Goal: Task Accomplishment & Management: Manage account settings

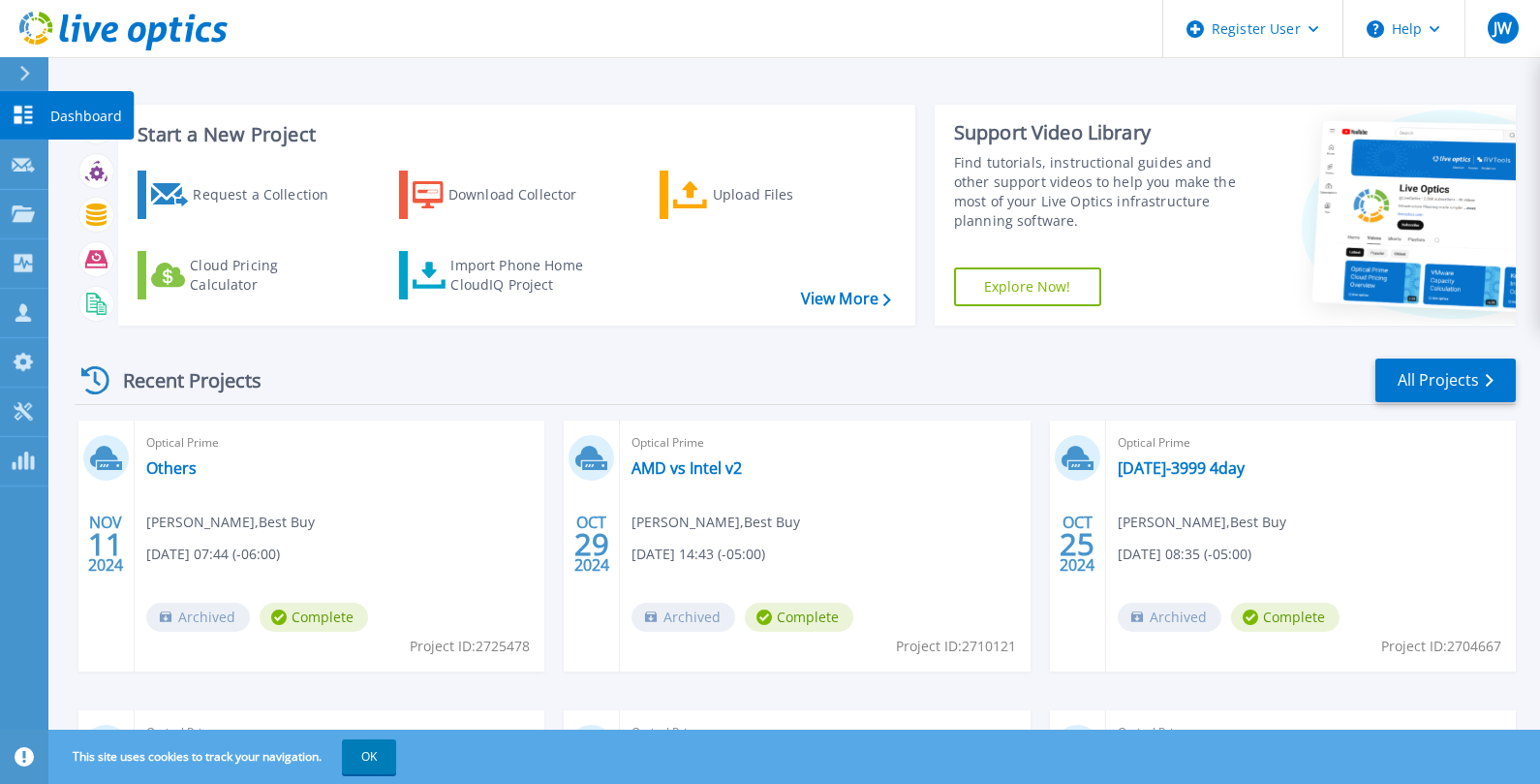
click at [21, 112] on icon at bounding box center [23, 114] width 18 height 18
click at [17, 215] on icon at bounding box center [23, 213] width 23 height 16
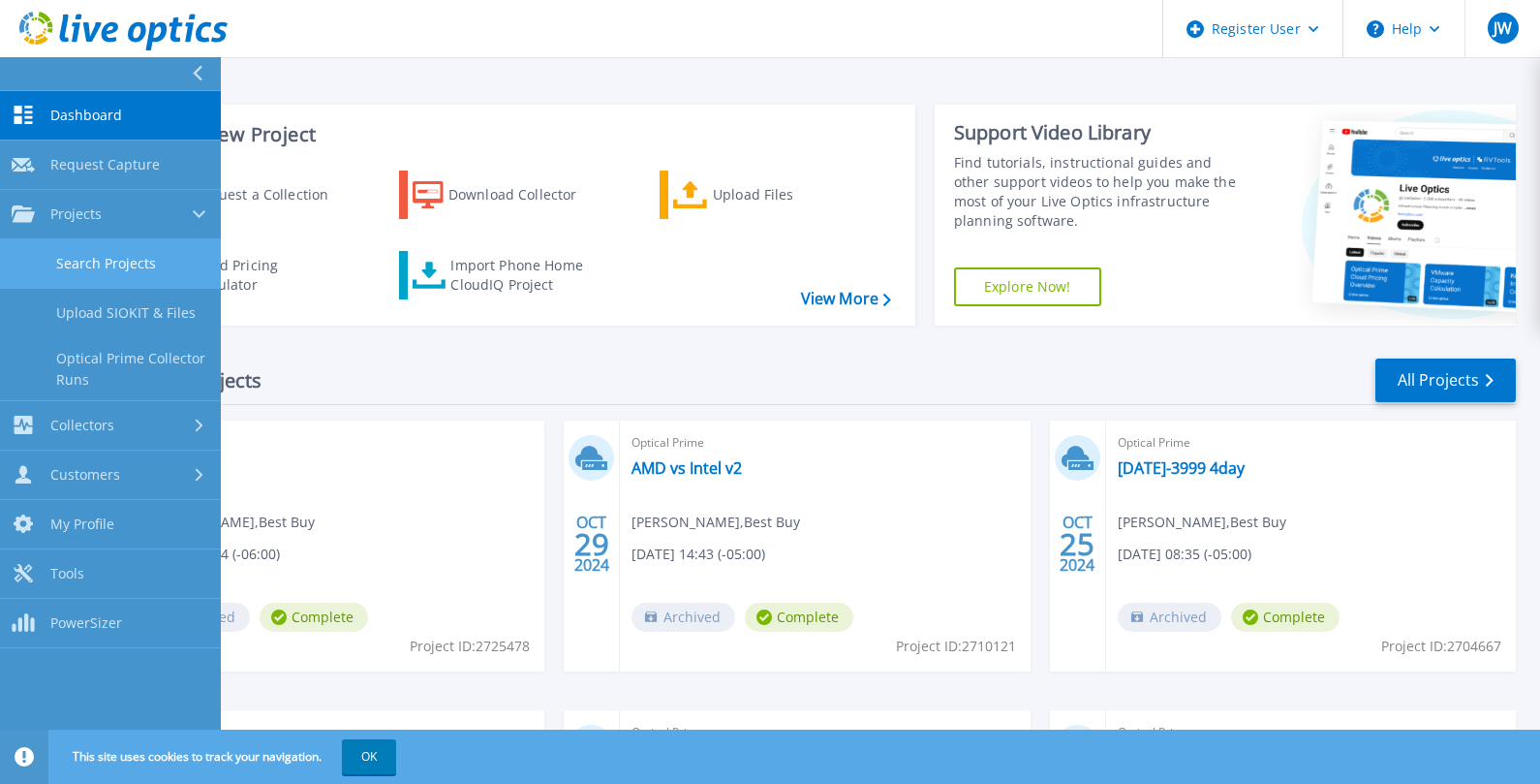
click at [118, 264] on link "Search Projects" at bounding box center [110, 264] width 221 height 49
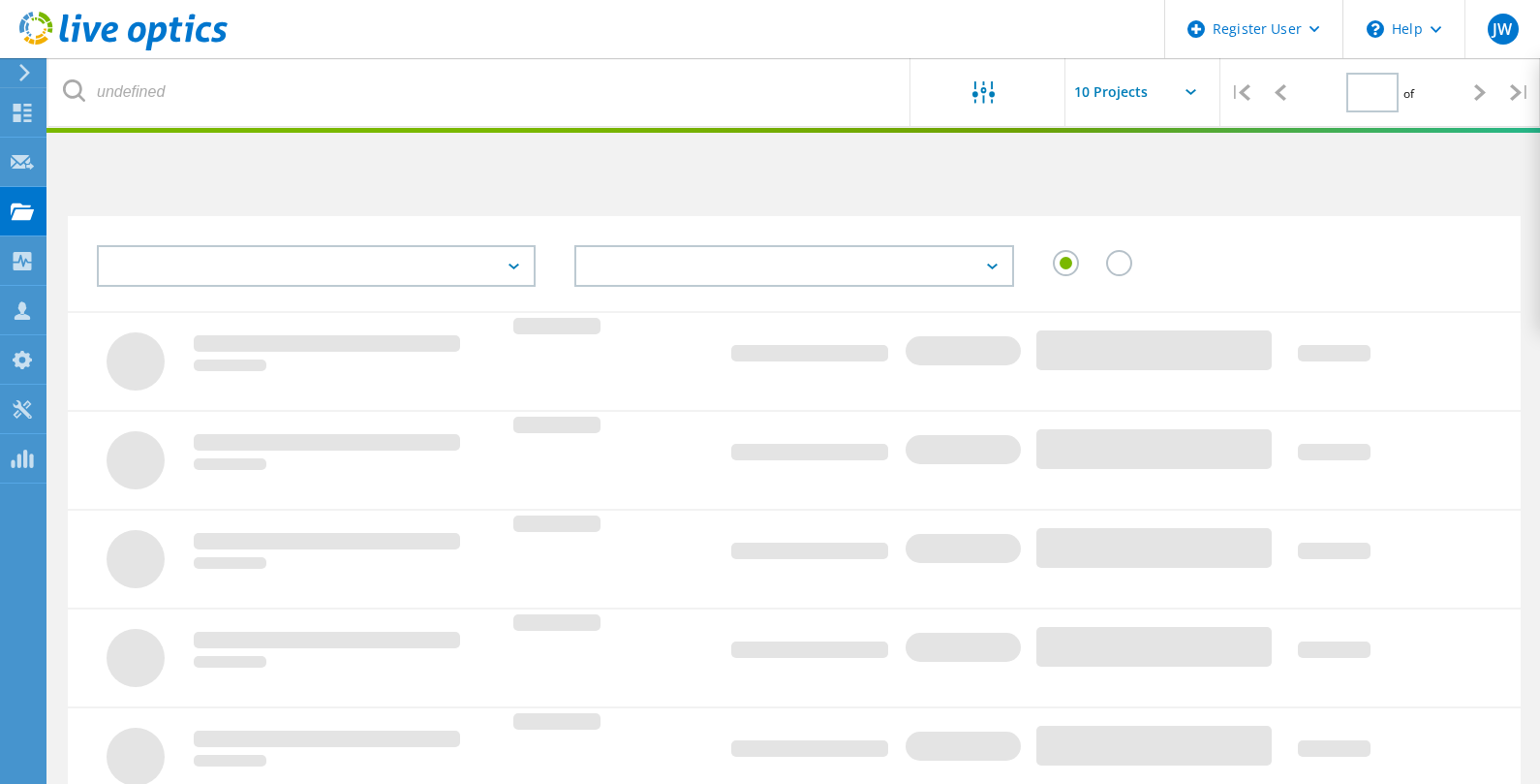
type input "1"
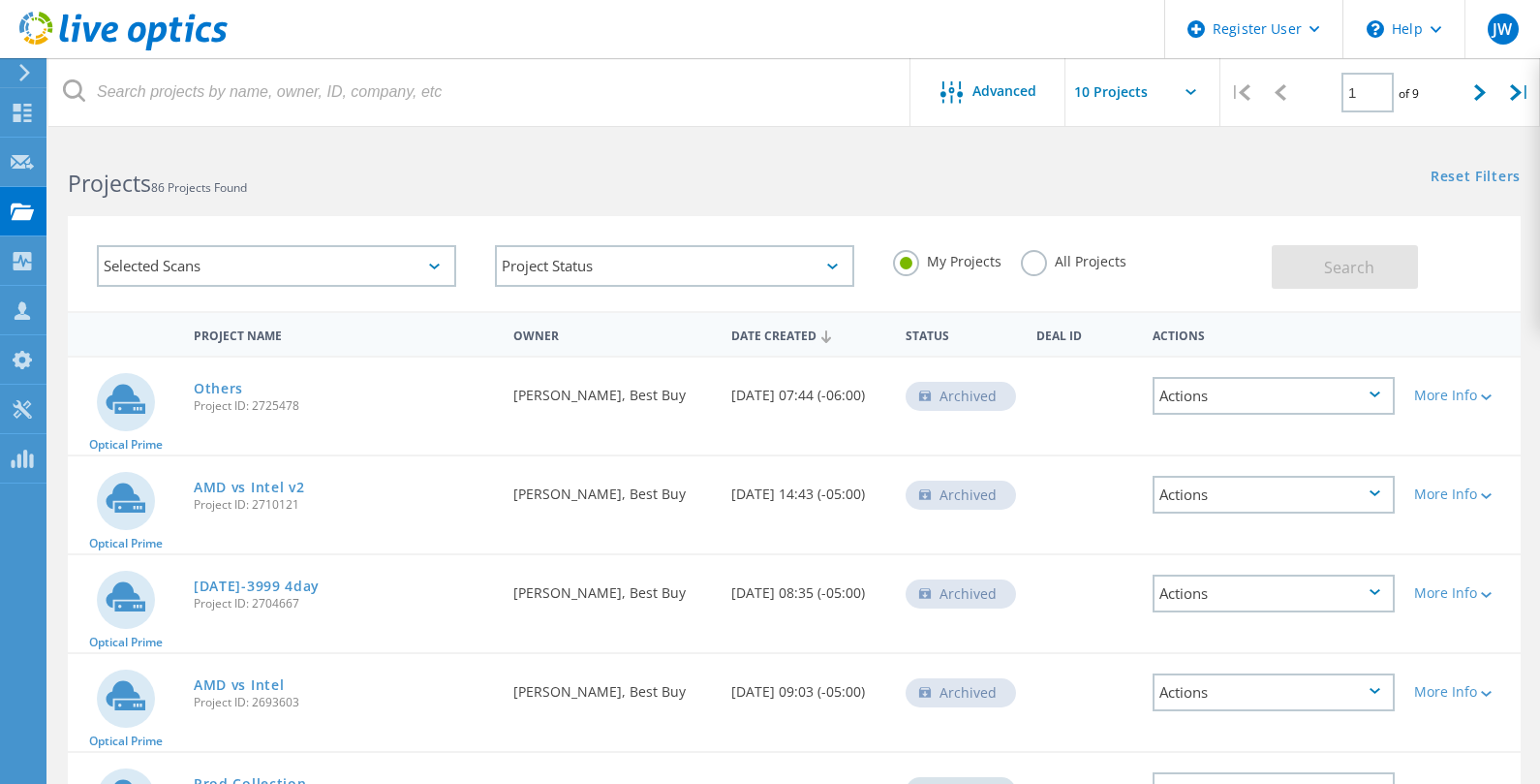
click at [438, 261] on div "Selected Scans" at bounding box center [276, 266] width 360 height 42
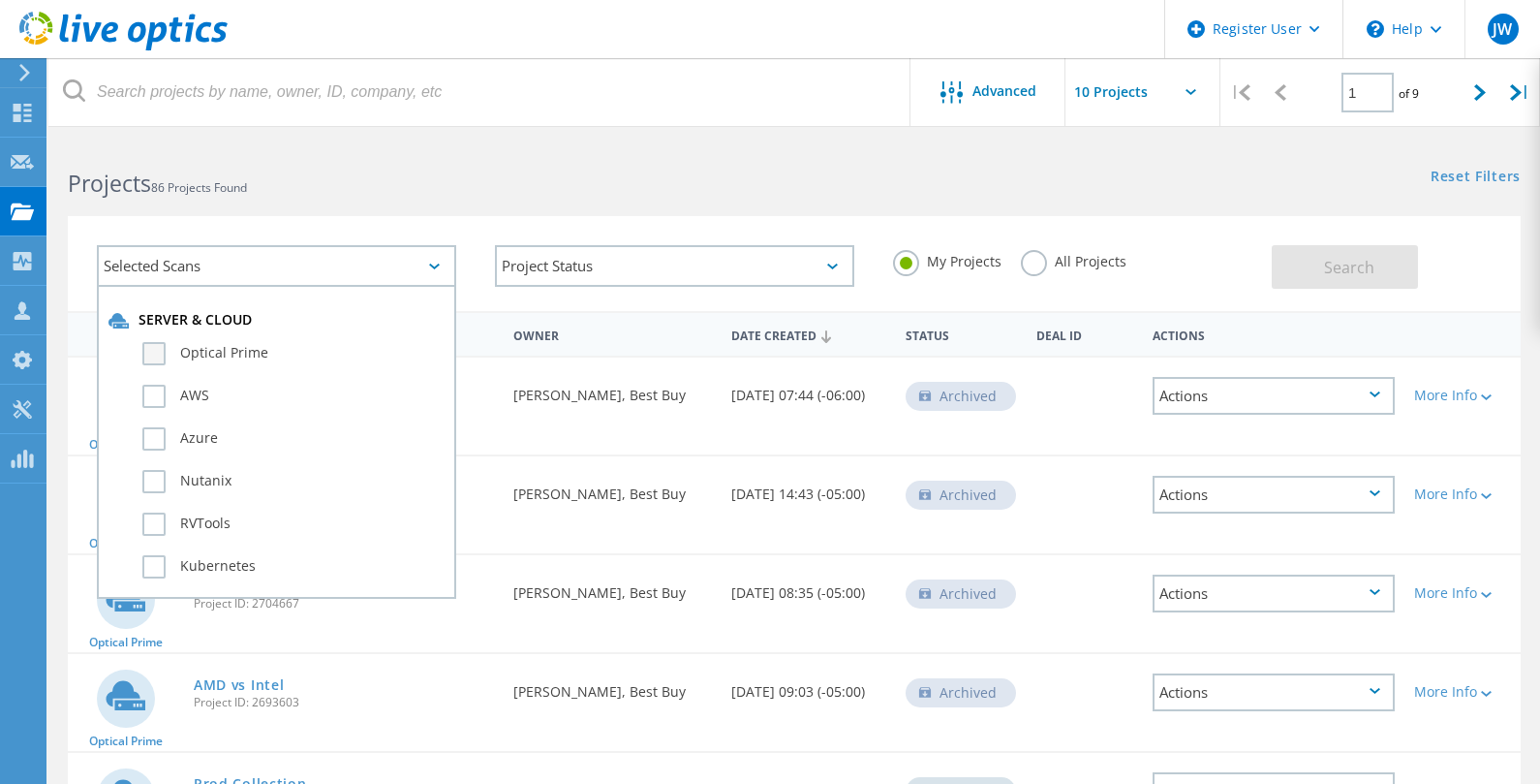
click at [151, 354] on label "Optical Prime" at bounding box center [294, 354] width 302 height 23
click at [0, 0] on input "Optical Prime" at bounding box center [0, 0] width 0 height 0
click at [907, 261] on label "My Projects" at bounding box center [948, 259] width 109 height 18
click at [0, 0] on input "My Projects" at bounding box center [0, 0] width 0 height 0
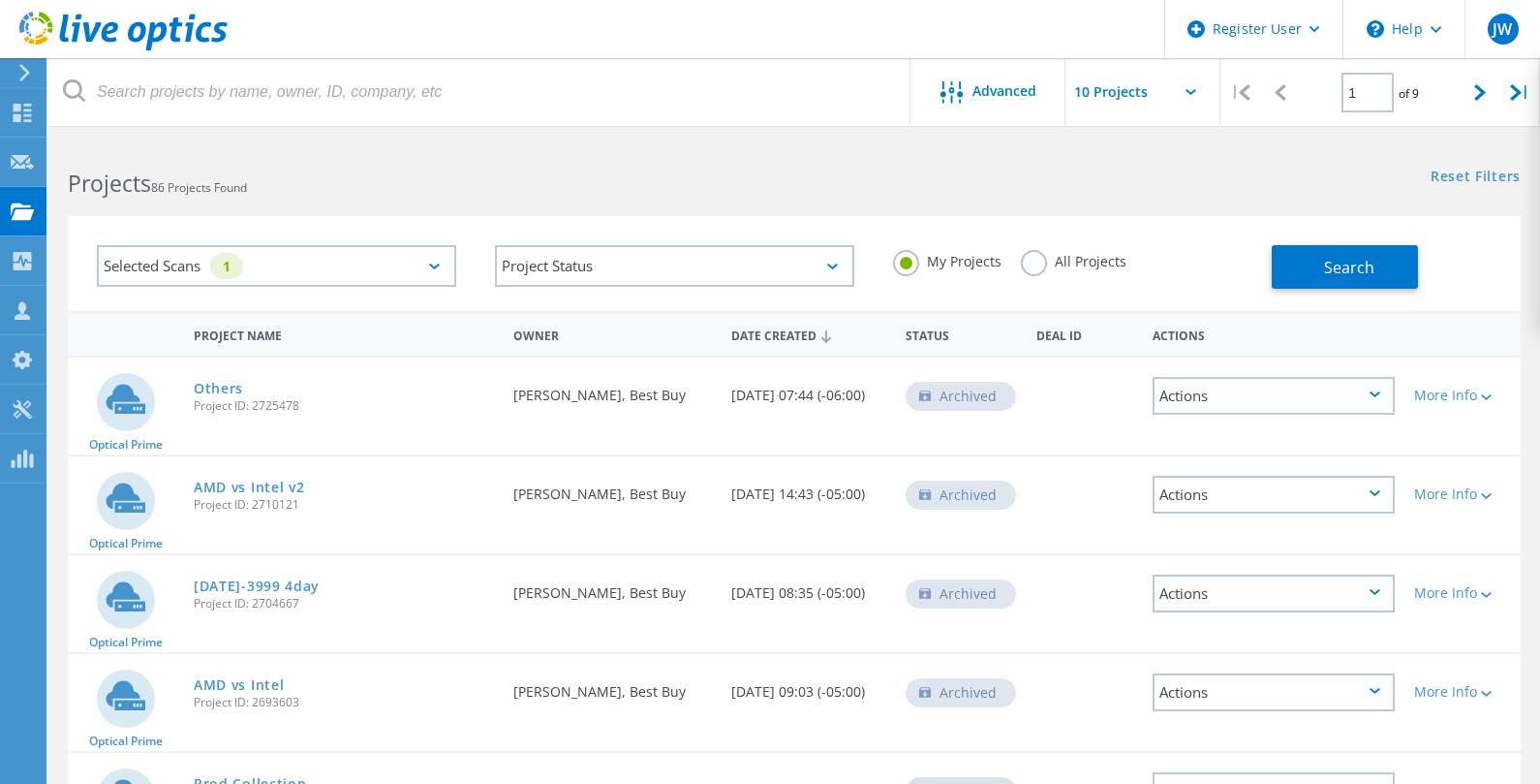
click at [1034, 266] on label "All Projects" at bounding box center [1073, 259] width 106 height 18
click at [0, 0] on input "All Projects" at bounding box center [0, 0] width 0 height 0
click at [1323, 270] on button "Search" at bounding box center [1344, 267] width 146 height 44
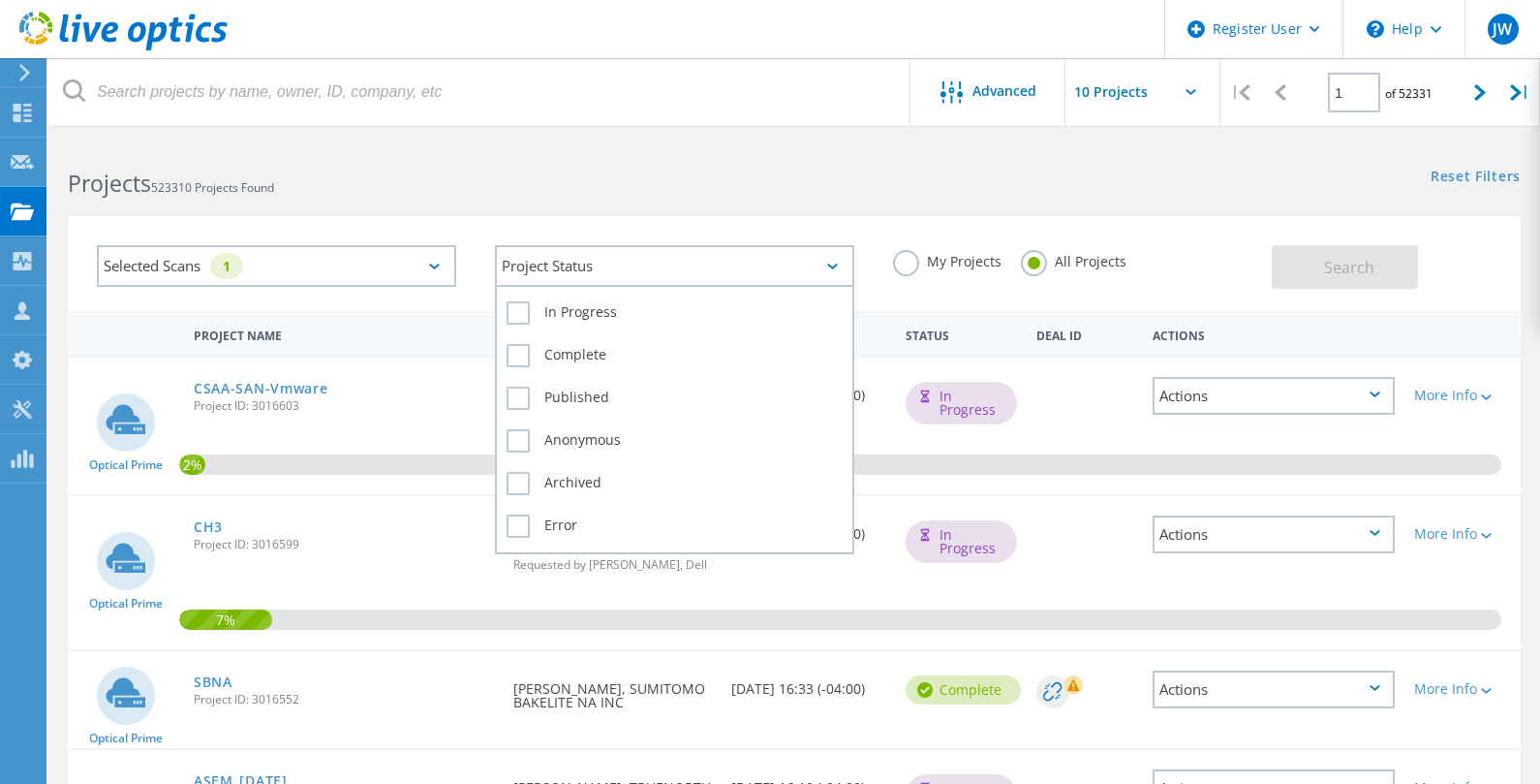
click at [827, 263] on div "Project Status" at bounding box center [675, 266] width 360 height 42
click at [523, 357] on label "Complete" at bounding box center [675, 356] width 336 height 23
click at [0, 0] on input "Complete" at bounding box center [0, 0] width 0 height 0
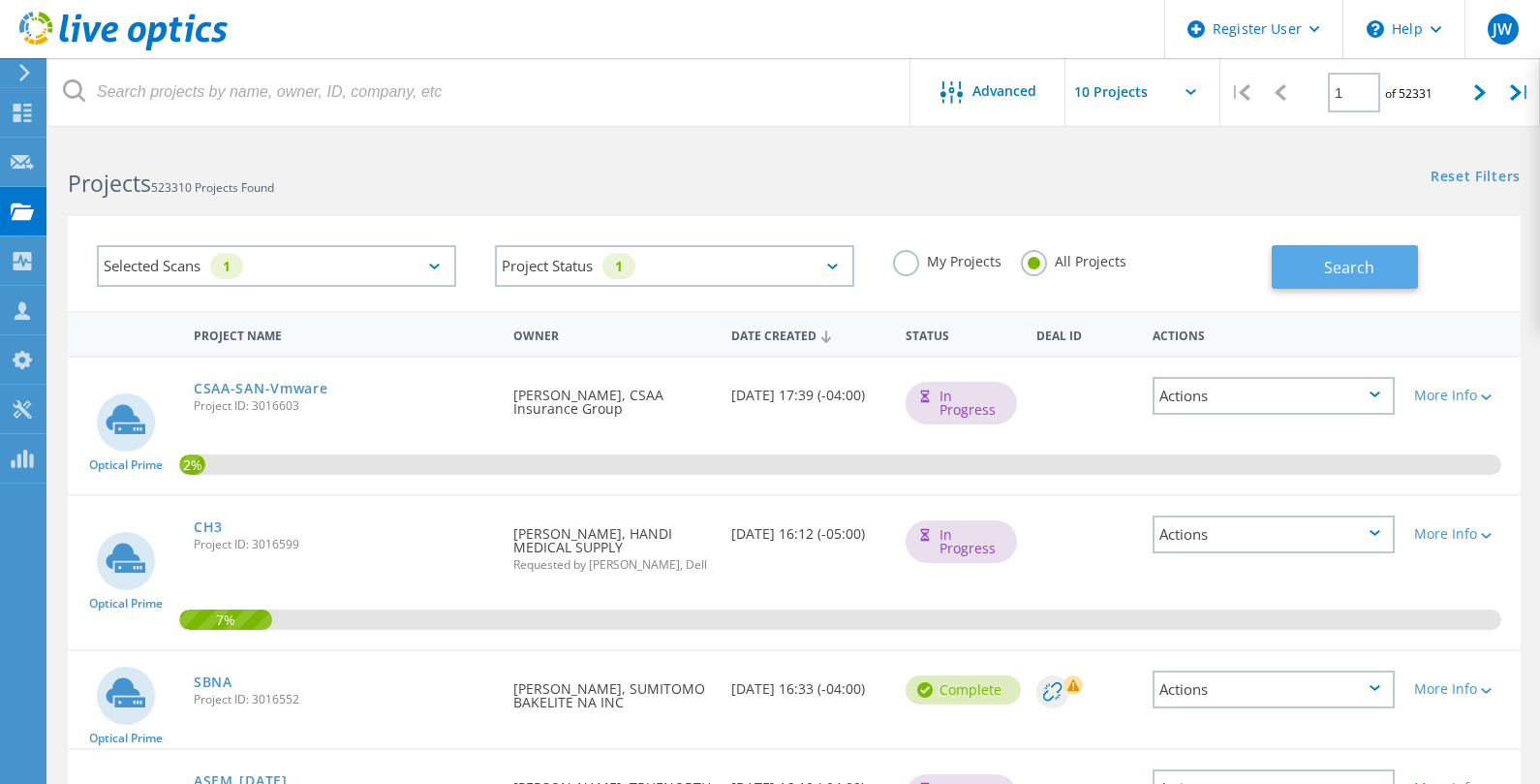
click at [1325, 282] on button "Search" at bounding box center [1344, 267] width 146 height 44
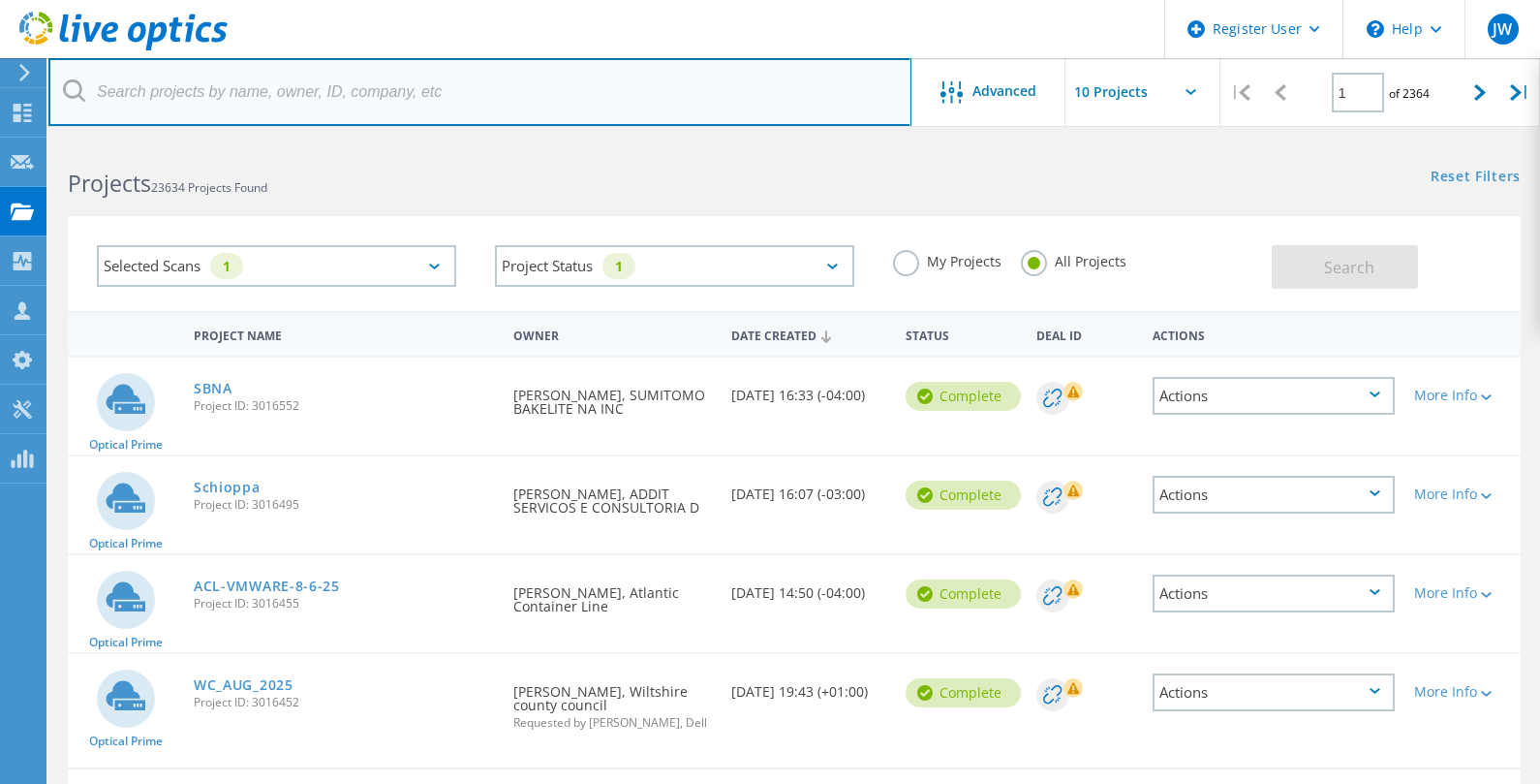
click at [144, 97] on input "text" at bounding box center [480, 92] width 864 height 68
paste input "Lindquist, Dave <David.Lindquist@mts.com>"
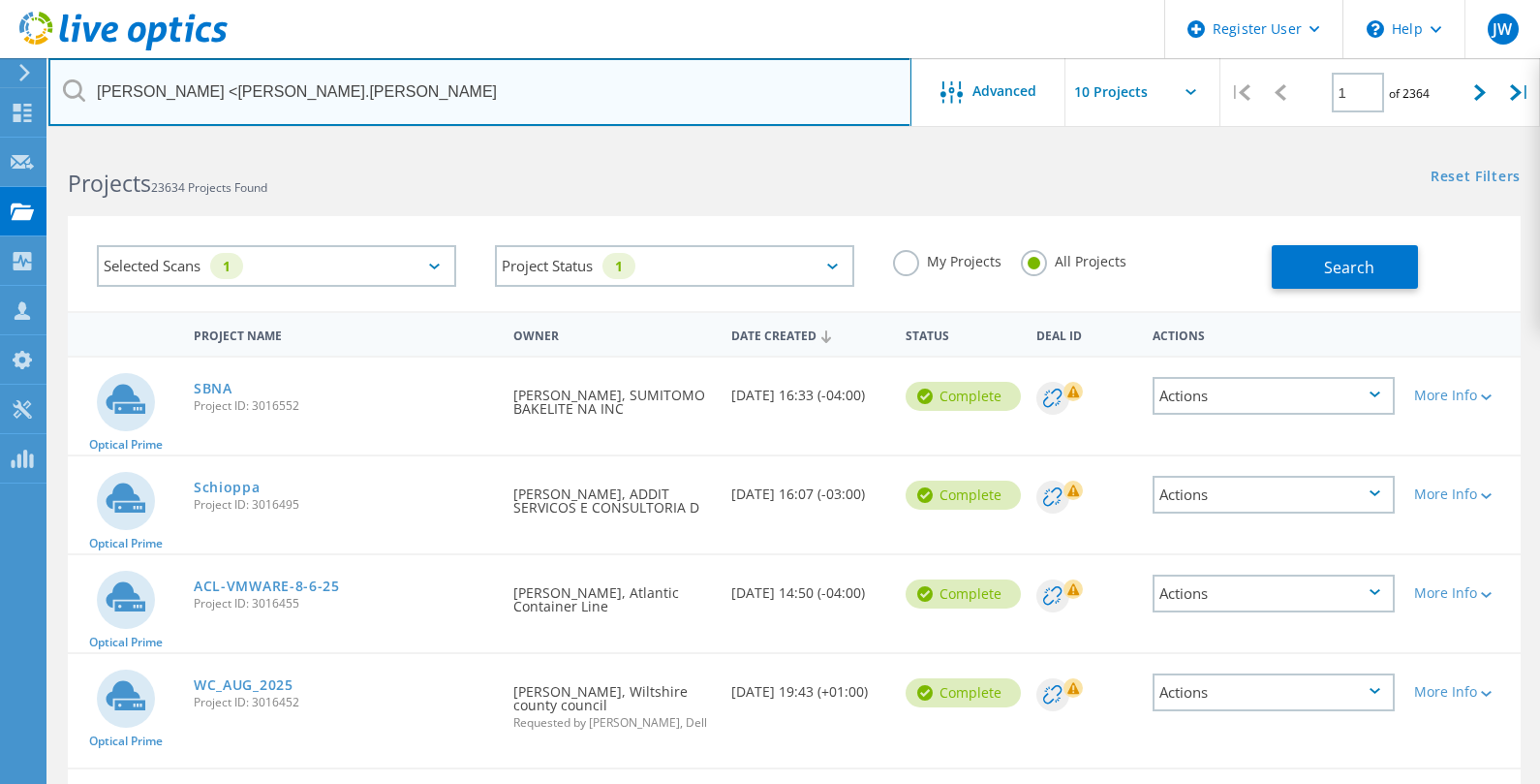
click at [219, 83] on input "Lindquist, Dave <David.Lindquist" at bounding box center [480, 92] width 864 height 68
click at [358, 86] on input "David.Lindquist" at bounding box center [480, 92] width 864 height 68
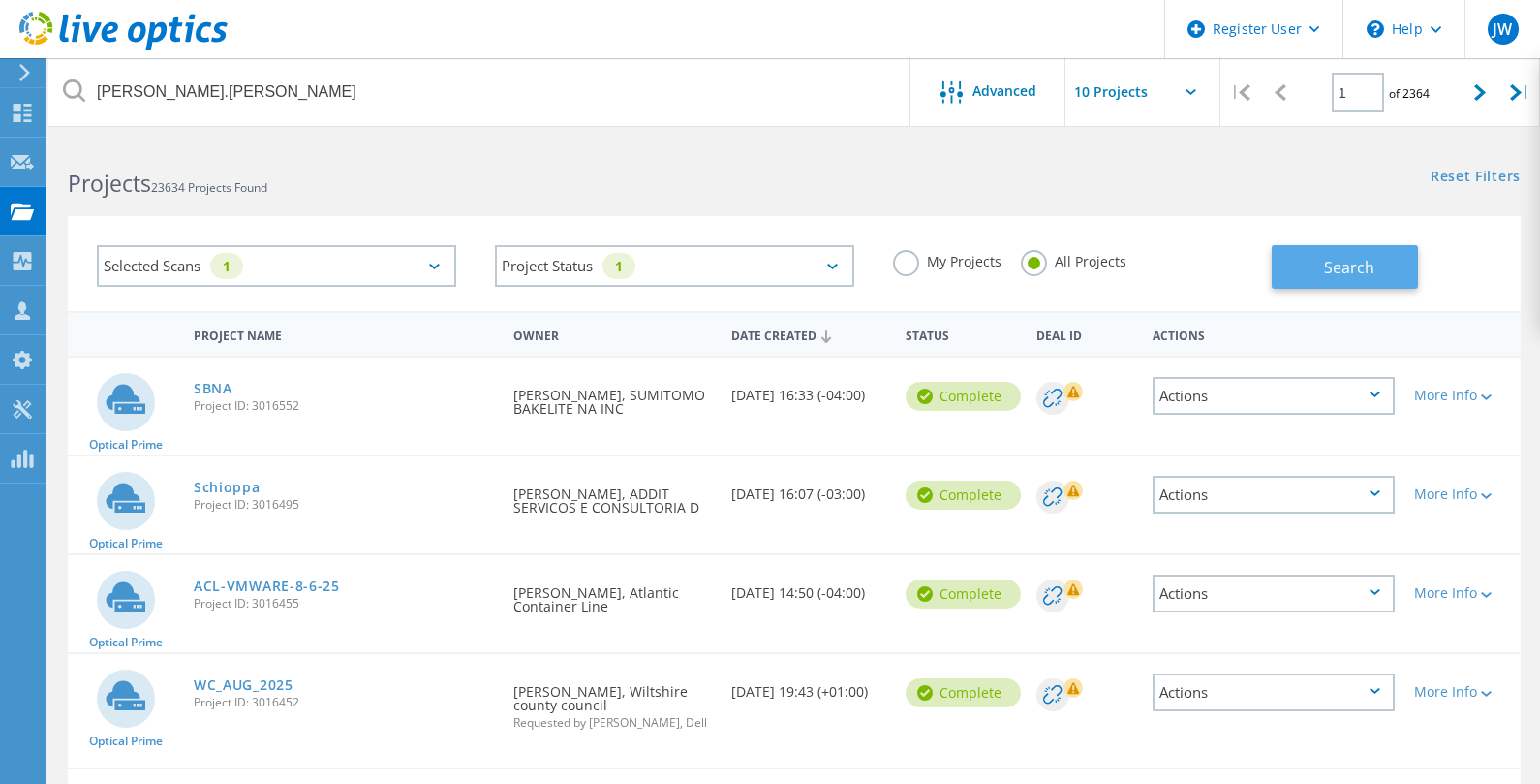
click at [1339, 270] on span "Search" at bounding box center [1349, 267] width 50 height 21
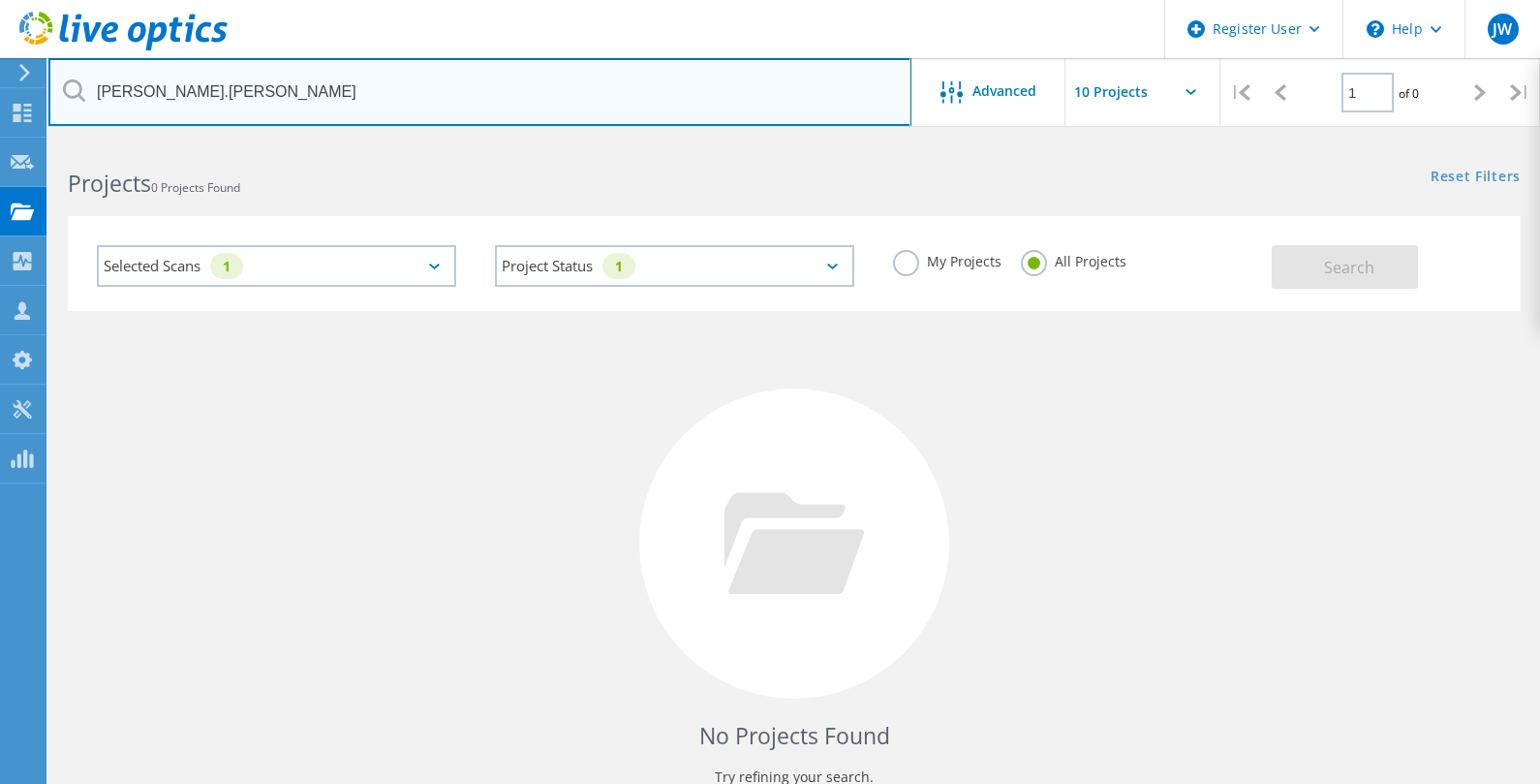
click at [233, 92] on input "David.Lindquist" at bounding box center [480, 92] width 864 height 68
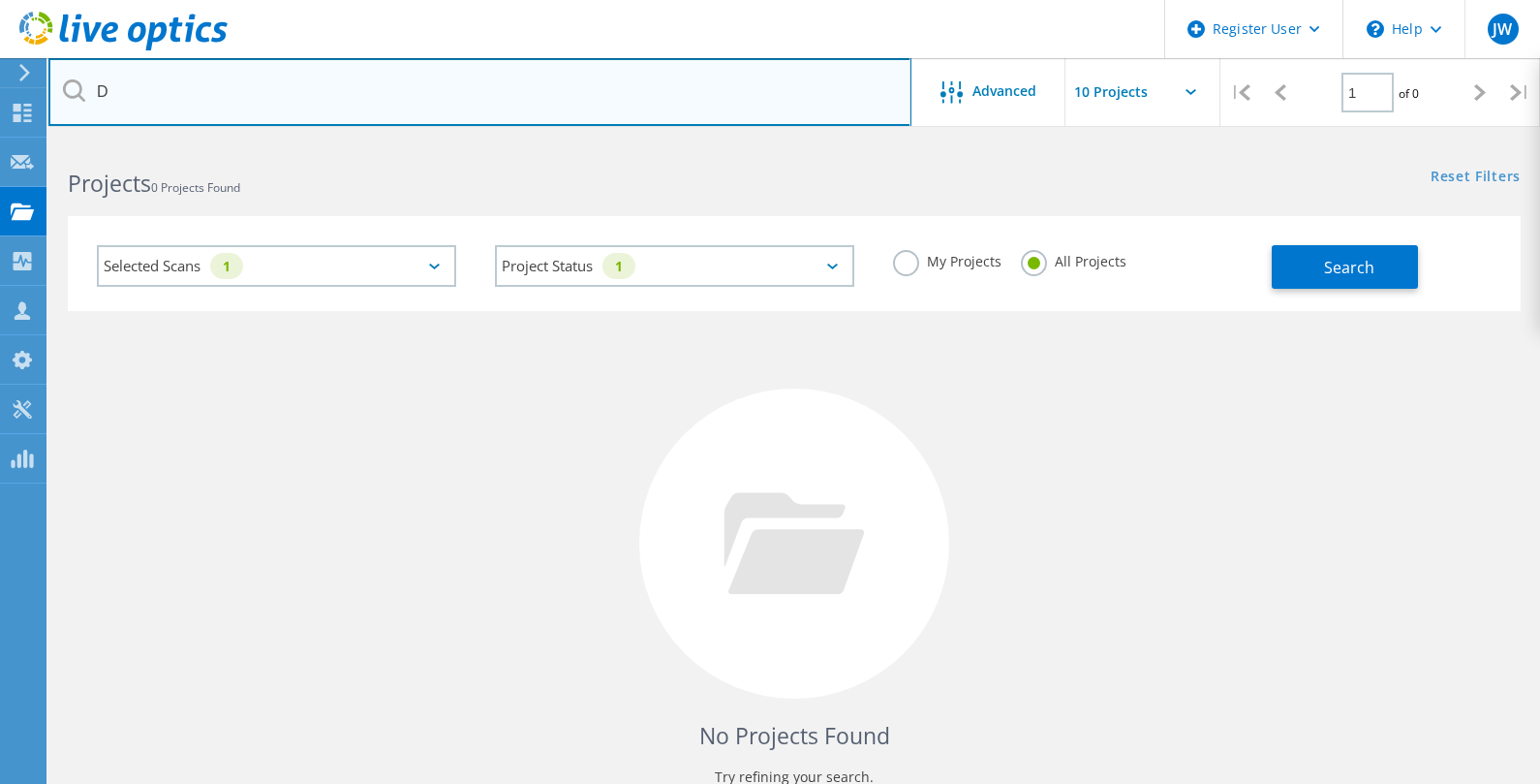
paste input "Lindquist, Dave <David.Lindquist@mts.com>"
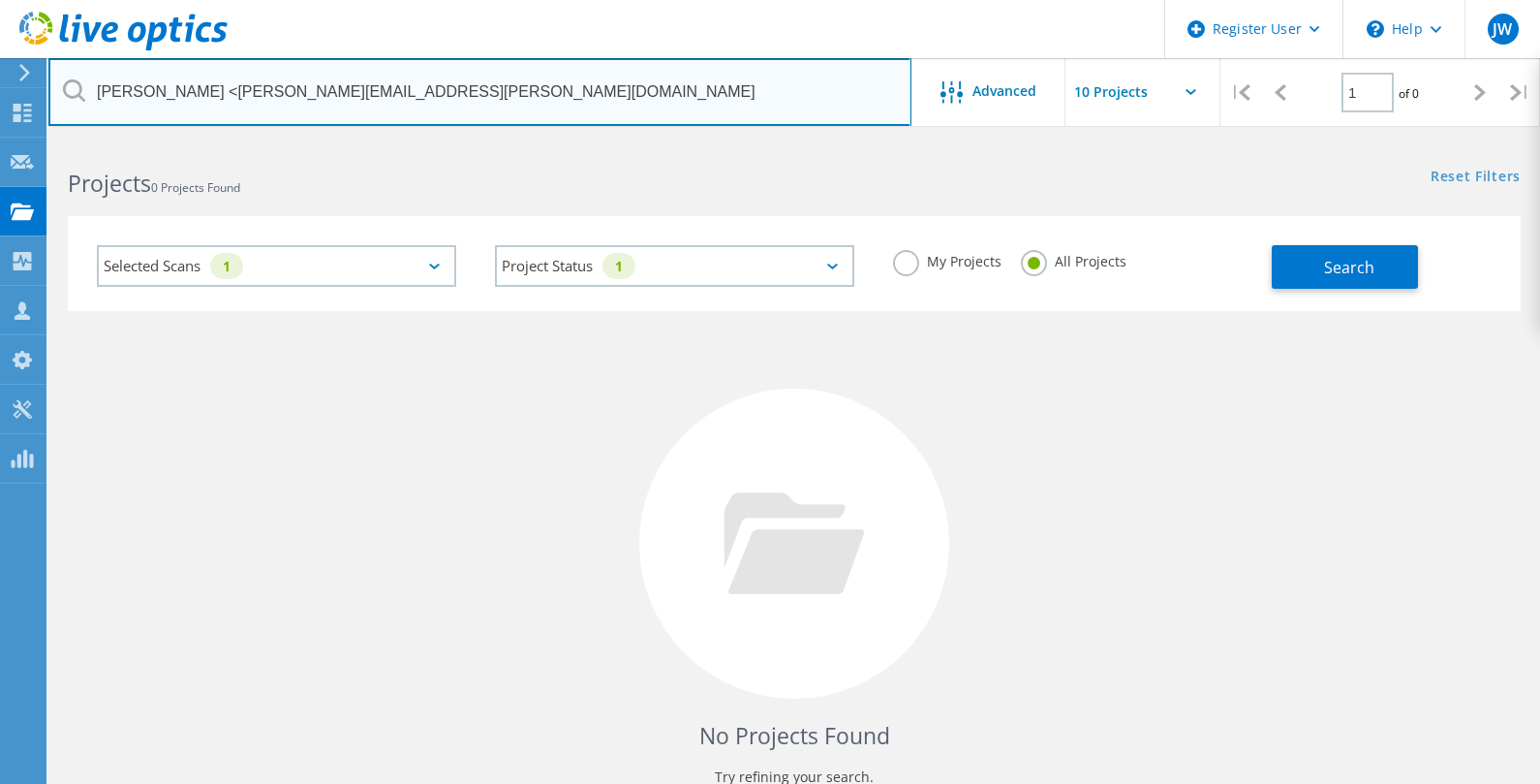
click at [233, 92] on input "DLindquist, Dave <David.Lindquist@mts.com" at bounding box center [480, 92] width 864 height 68
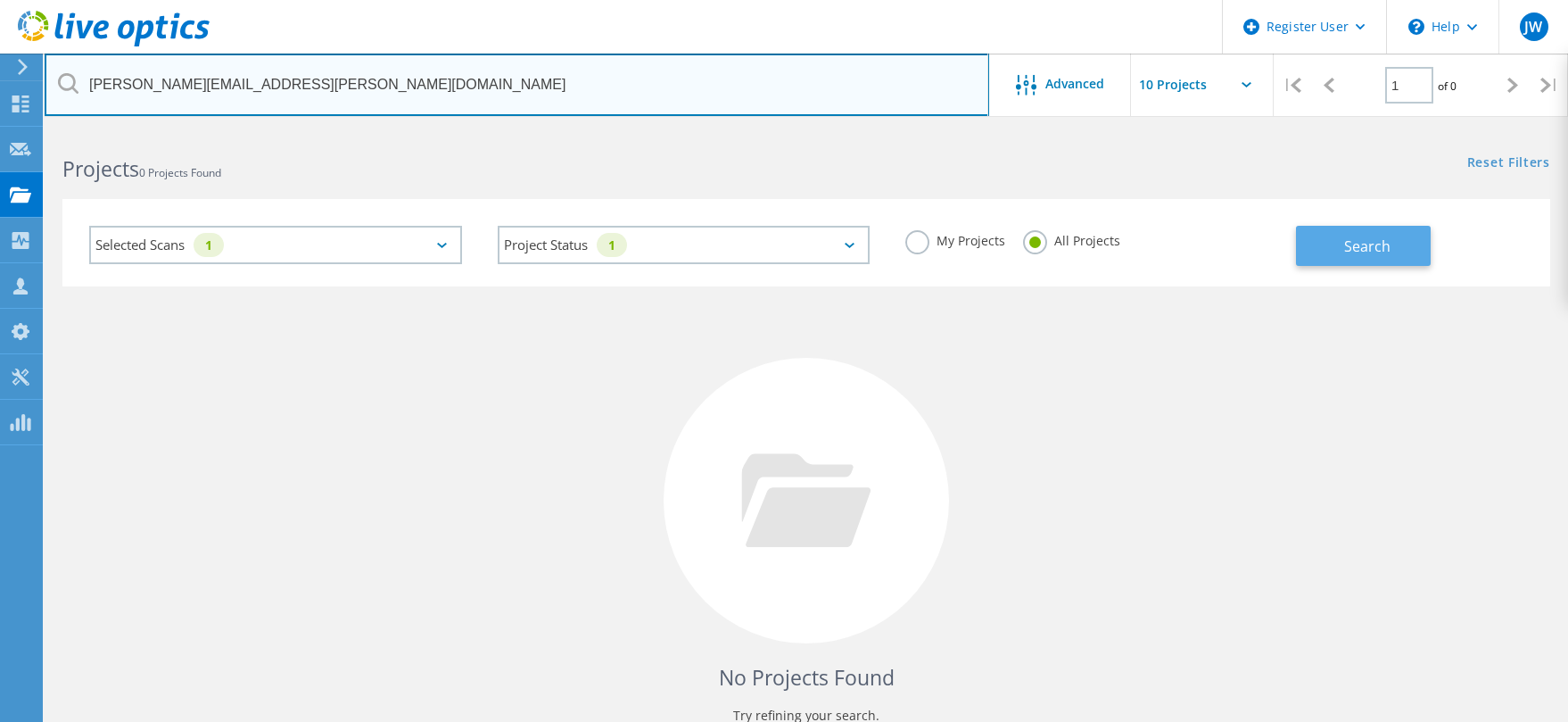
type input "David.Lindquist@mts.com"
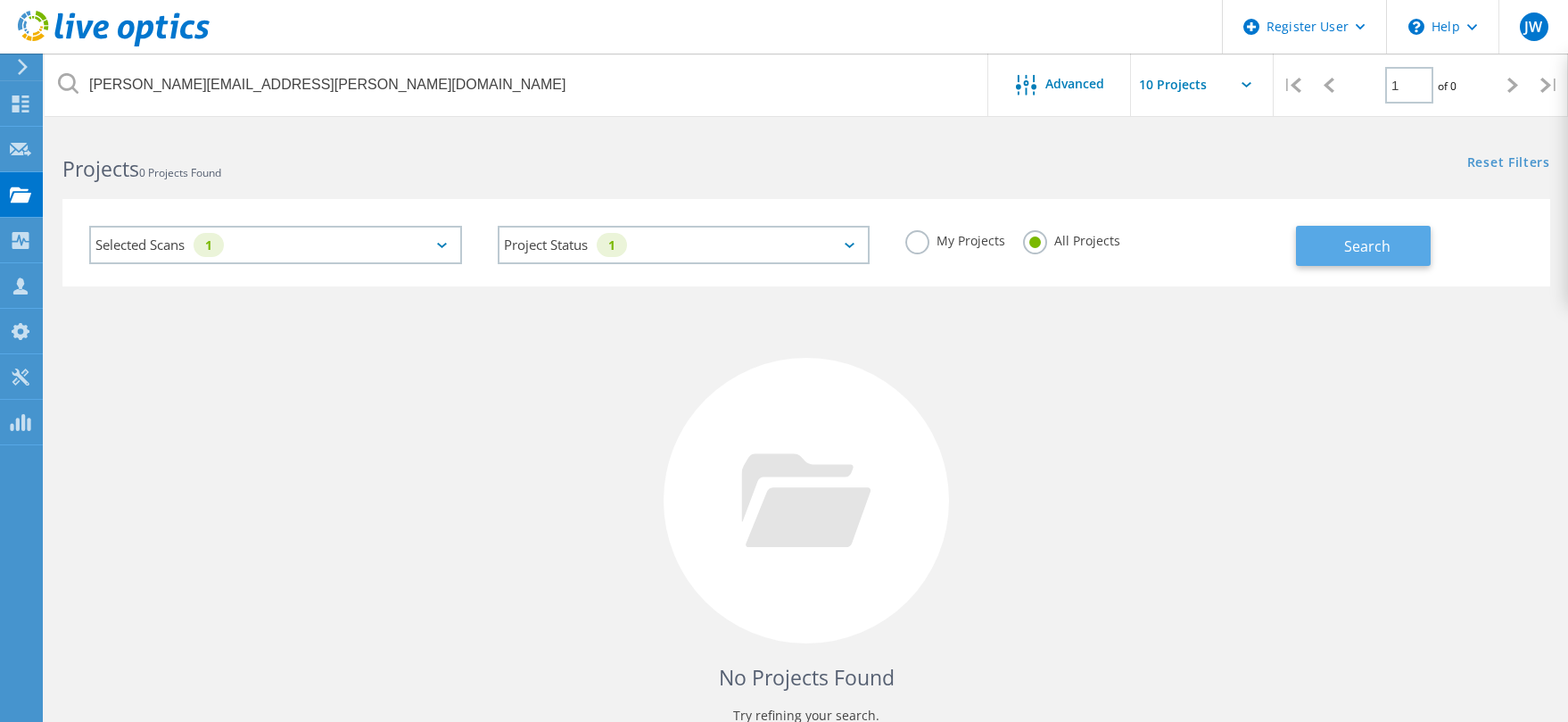
click at [1383, 251] on span "Search" at bounding box center [1367, 246] width 46 height 20
click at [917, 241] on label "My Projects" at bounding box center [955, 238] width 100 height 17
click at [0, 0] on input "My Projects" at bounding box center [0, 0] width 0 height 0
click at [1356, 245] on span "Search" at bounding box center [1367, 246] width 46 height 20
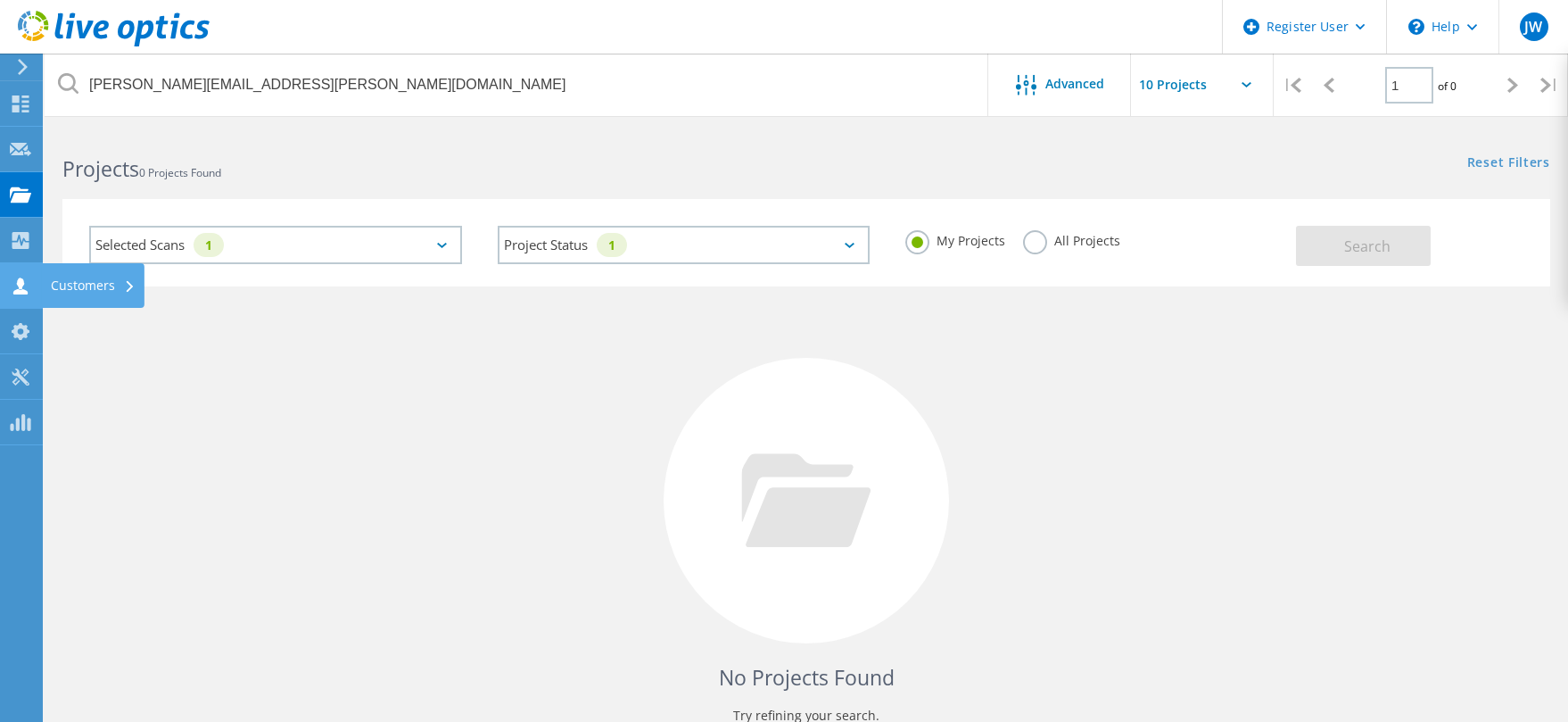
click at [14, 282] on icon at bounding box center [21, 286] width 21 height 17
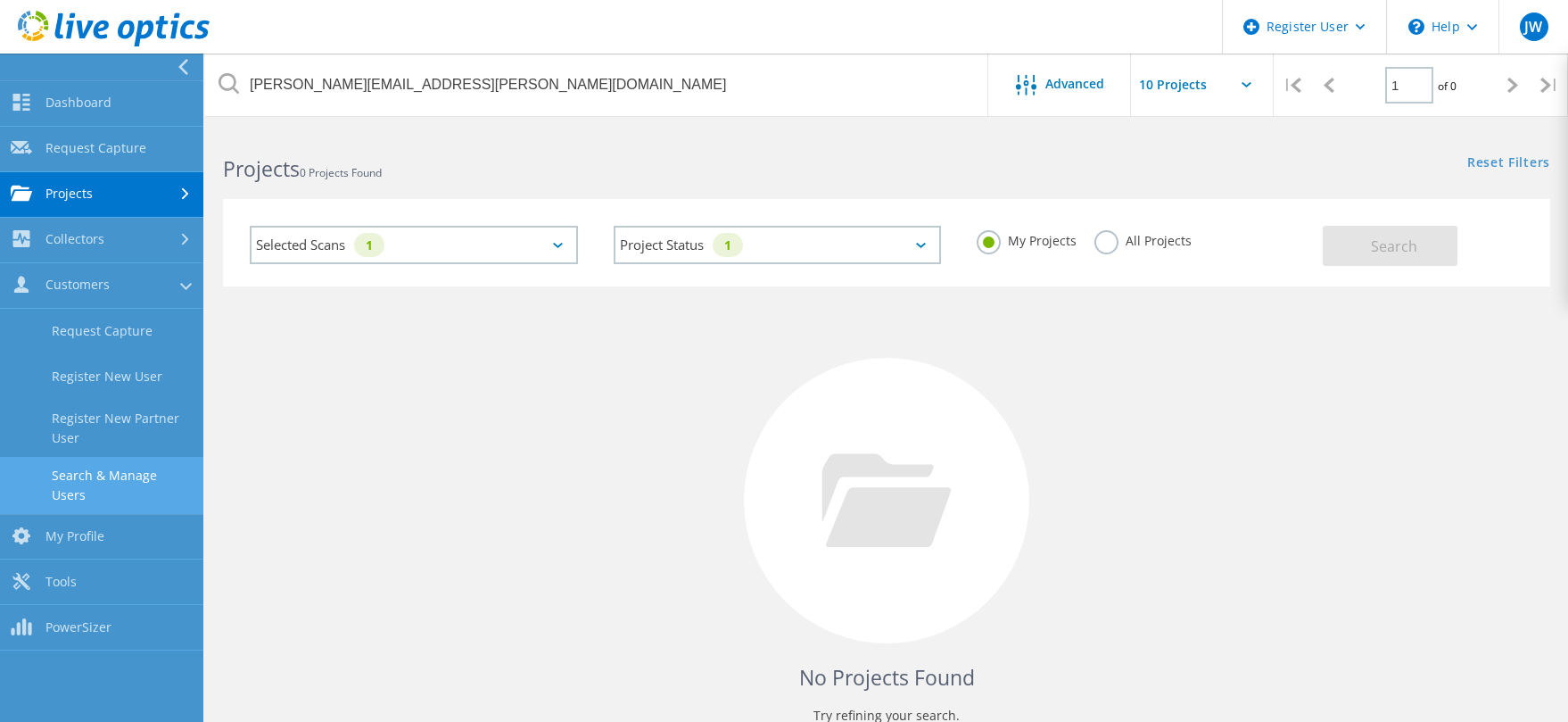
click at [82, 481] on link "Search & Manage Users" at bounding box center [102, 485] width 203 height 57
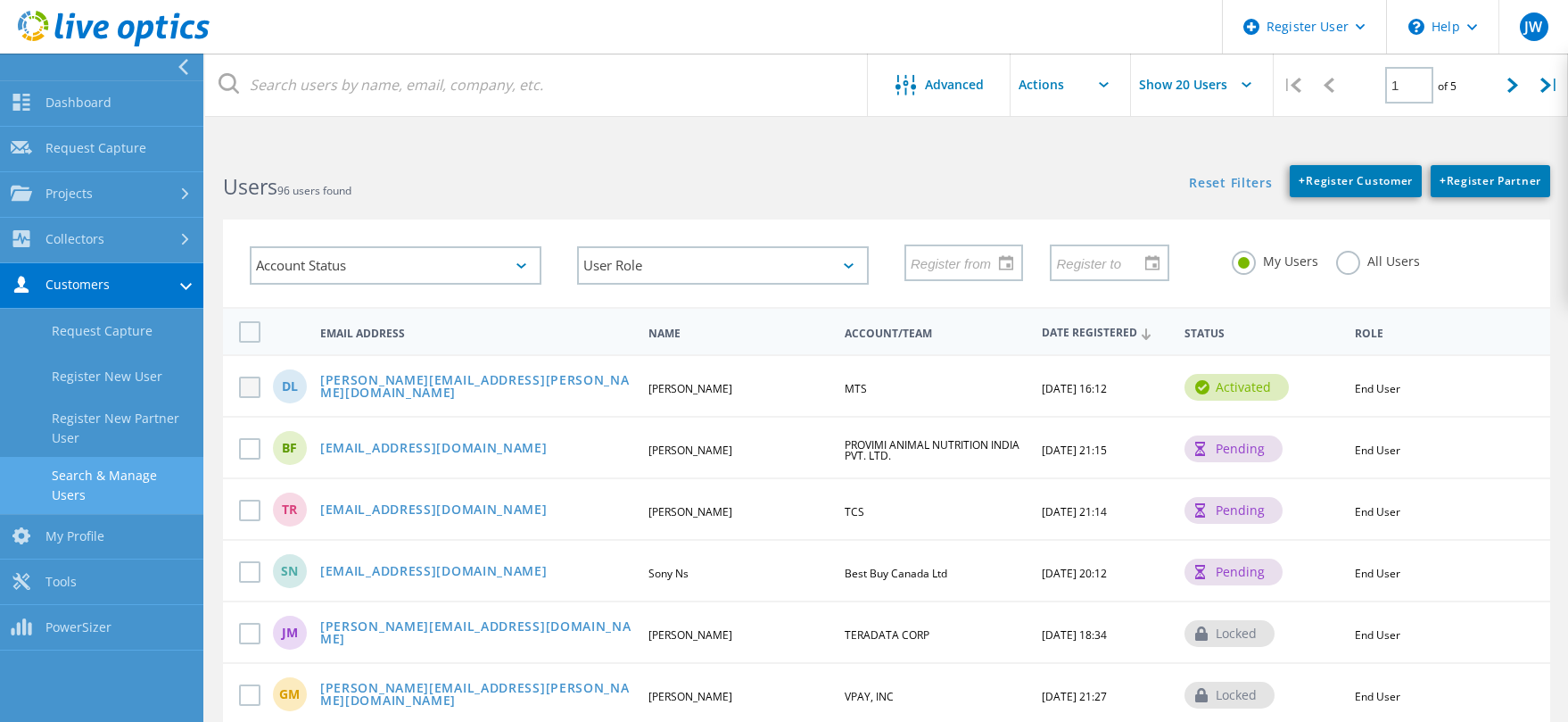
click at [249, 385] on label at bounding box center [253, 387] width 29 height 21
click at [0, 0] on input "checkbox" at bounding box center [0, 0] width 0 height 0
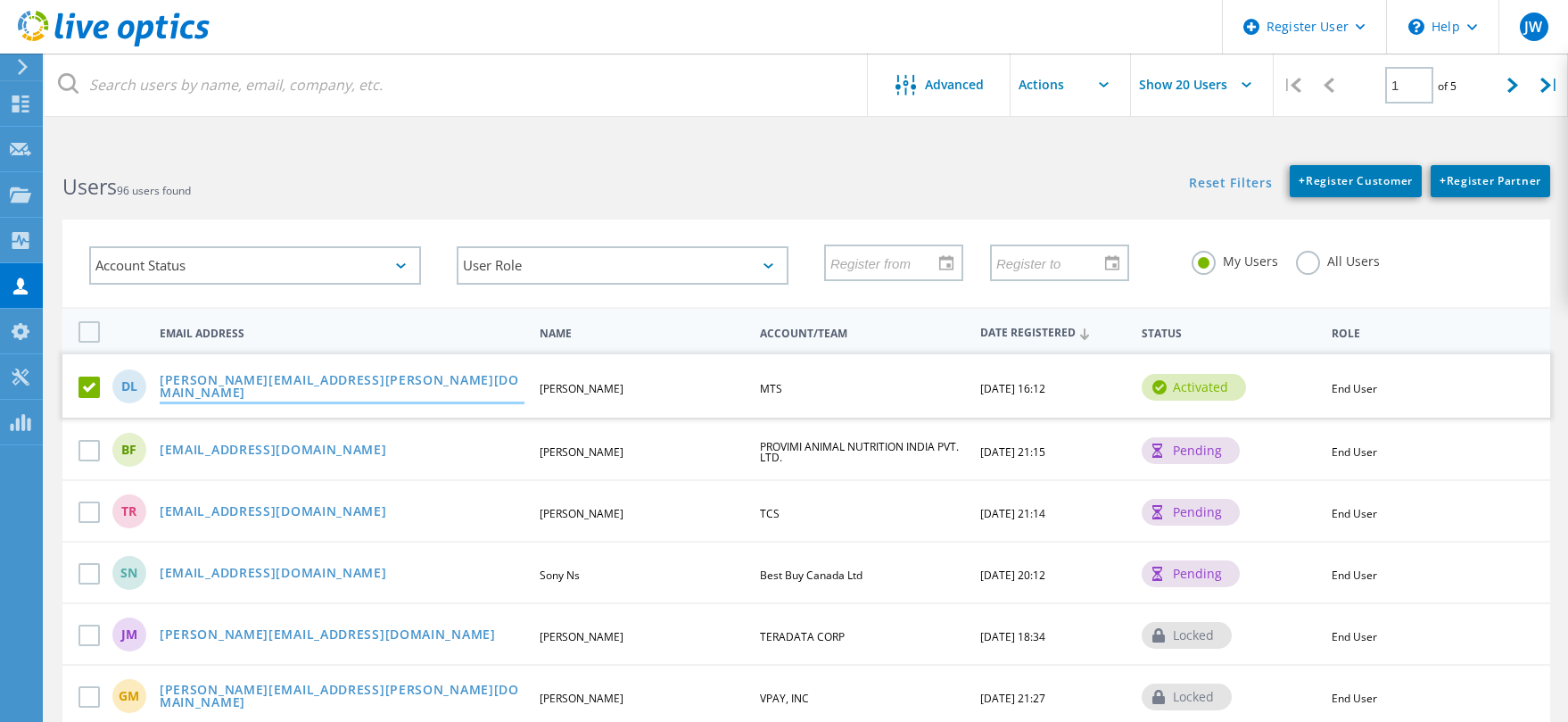
click at [228, 388] on link "david.lindquist@mts.com" at bounding box center [342, 387] width 365 height 28
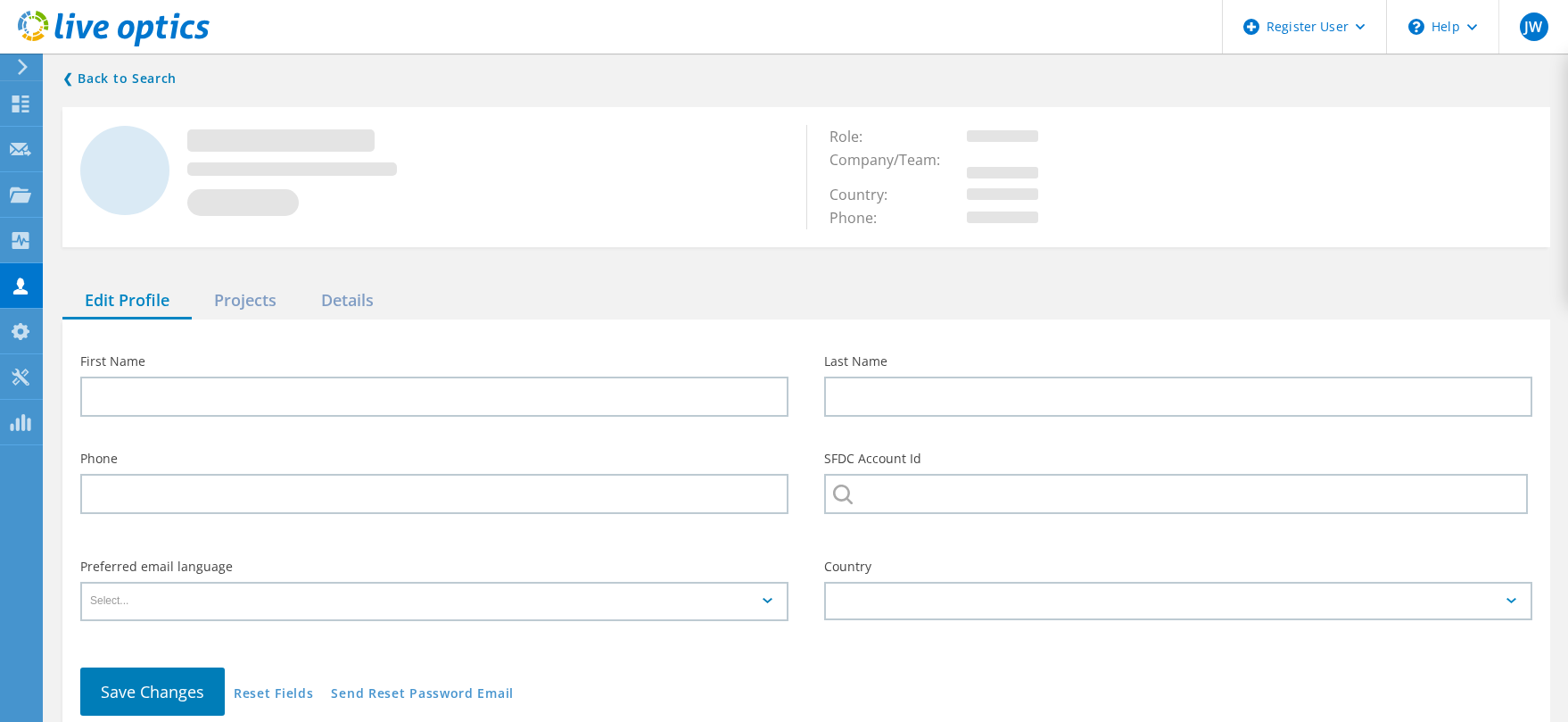
type input "Dave"
type input "Lindquist"
type input "MTS"
type input "English"
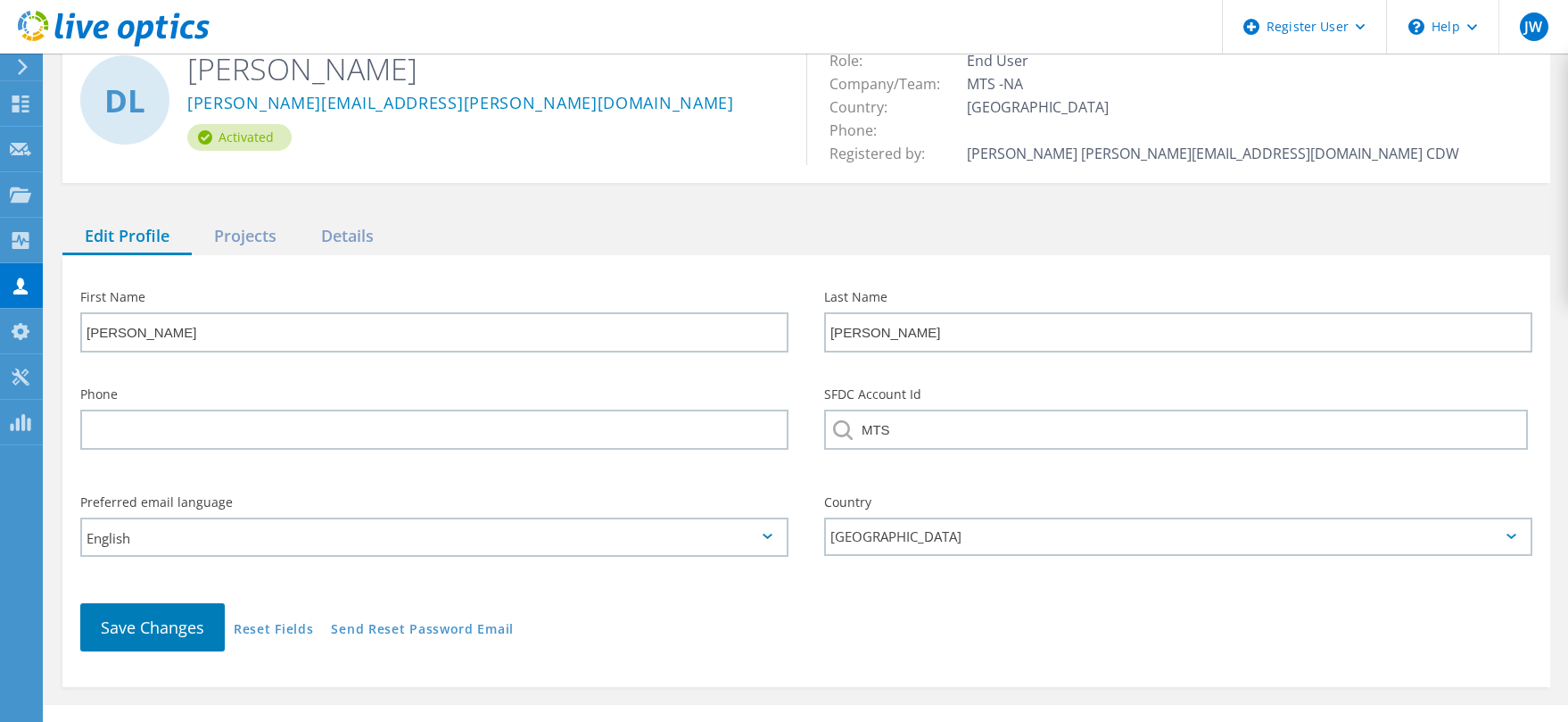
scroll to position [112, 0]
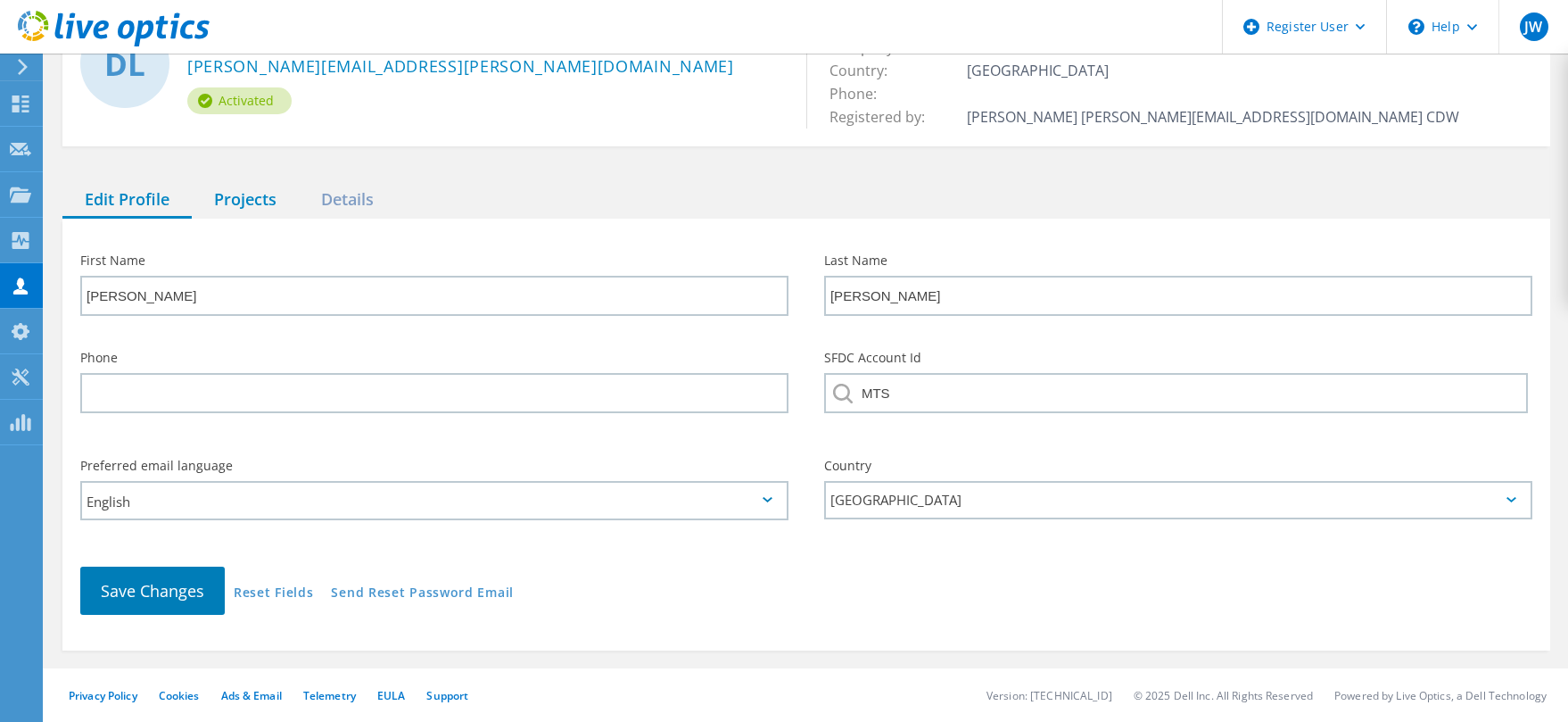
click at [248, 198] on div "Projects" at bounding box center [245, 200] width 107 height 37
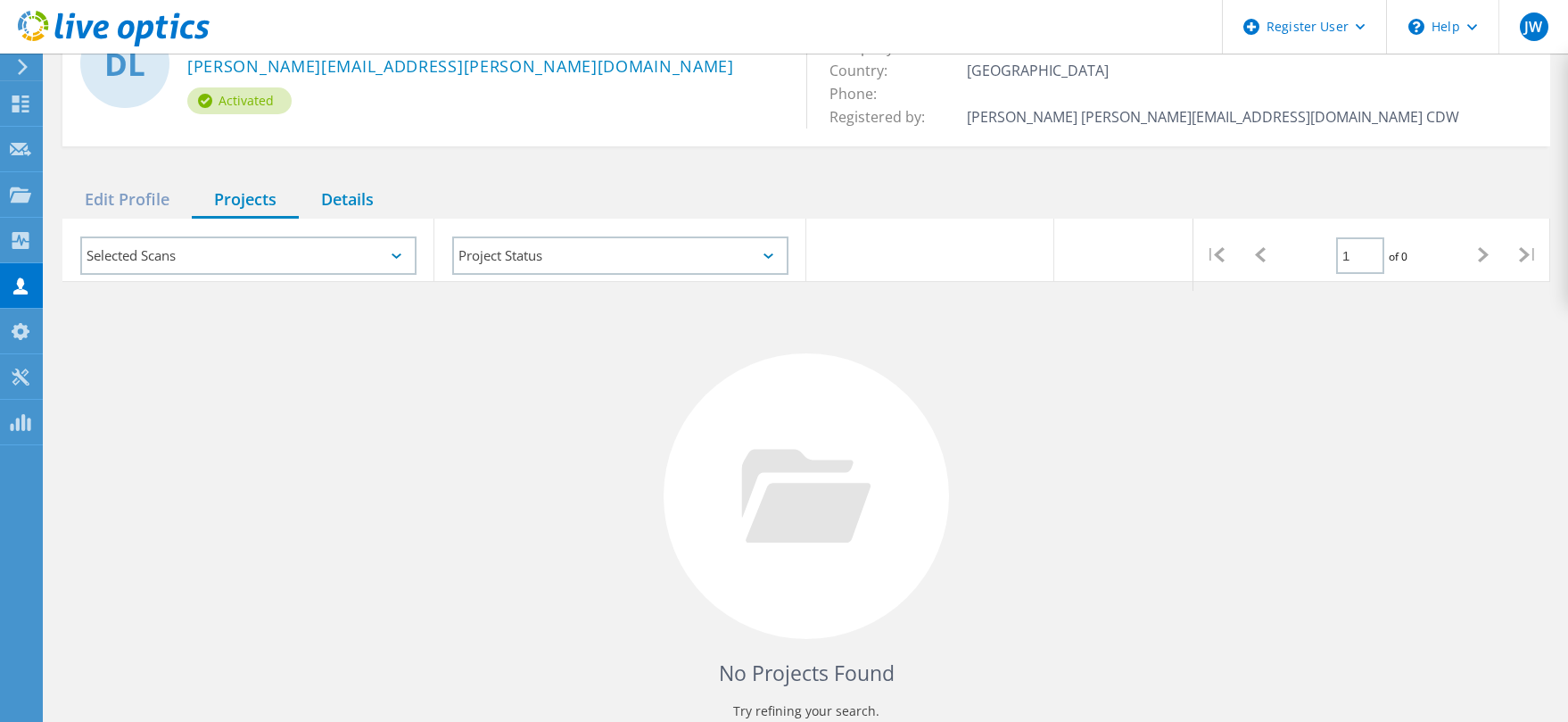
click at [351, 195] on div "Details" at bounding box center [347, 200] width 97 height 37
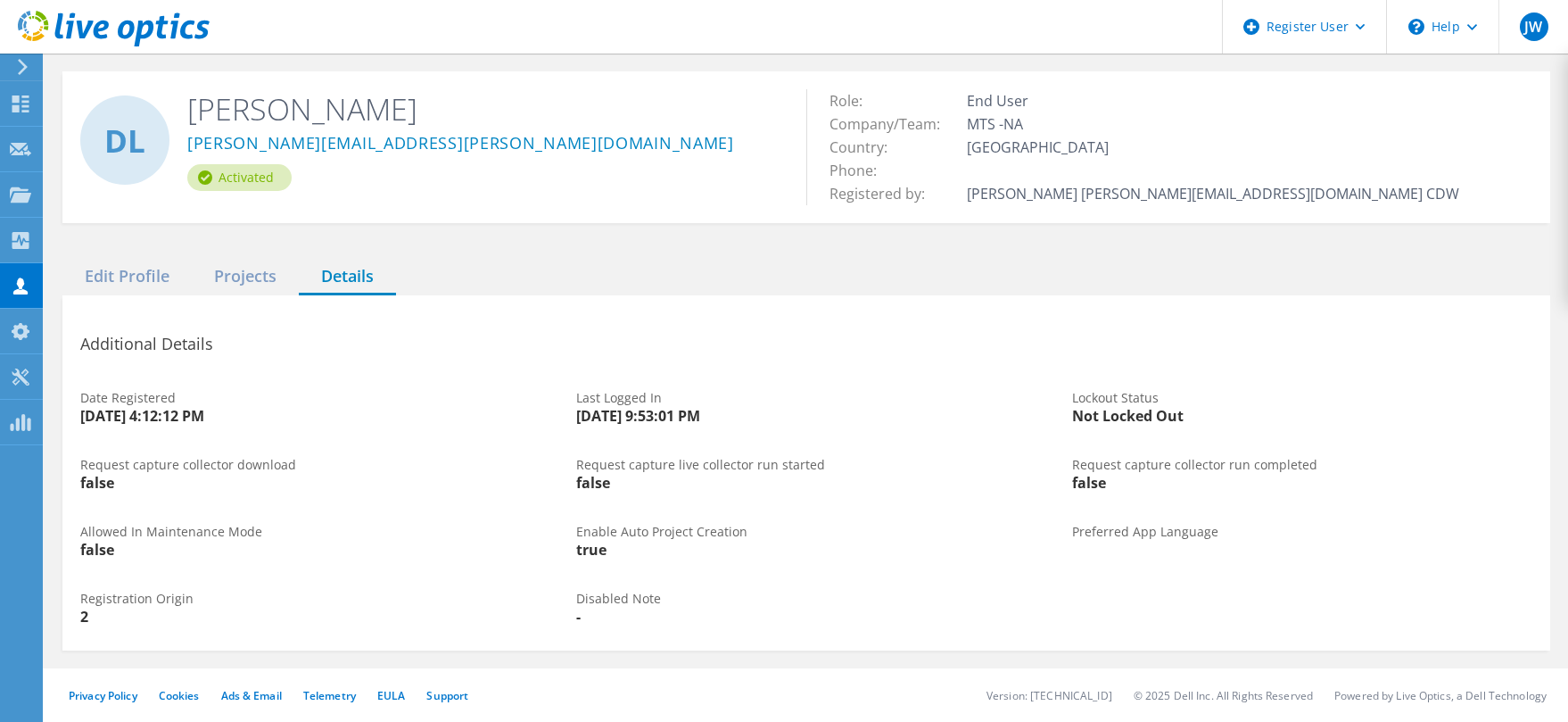
click at [20, 235] on icon at bounding box center [21, 240] width 21 height 17
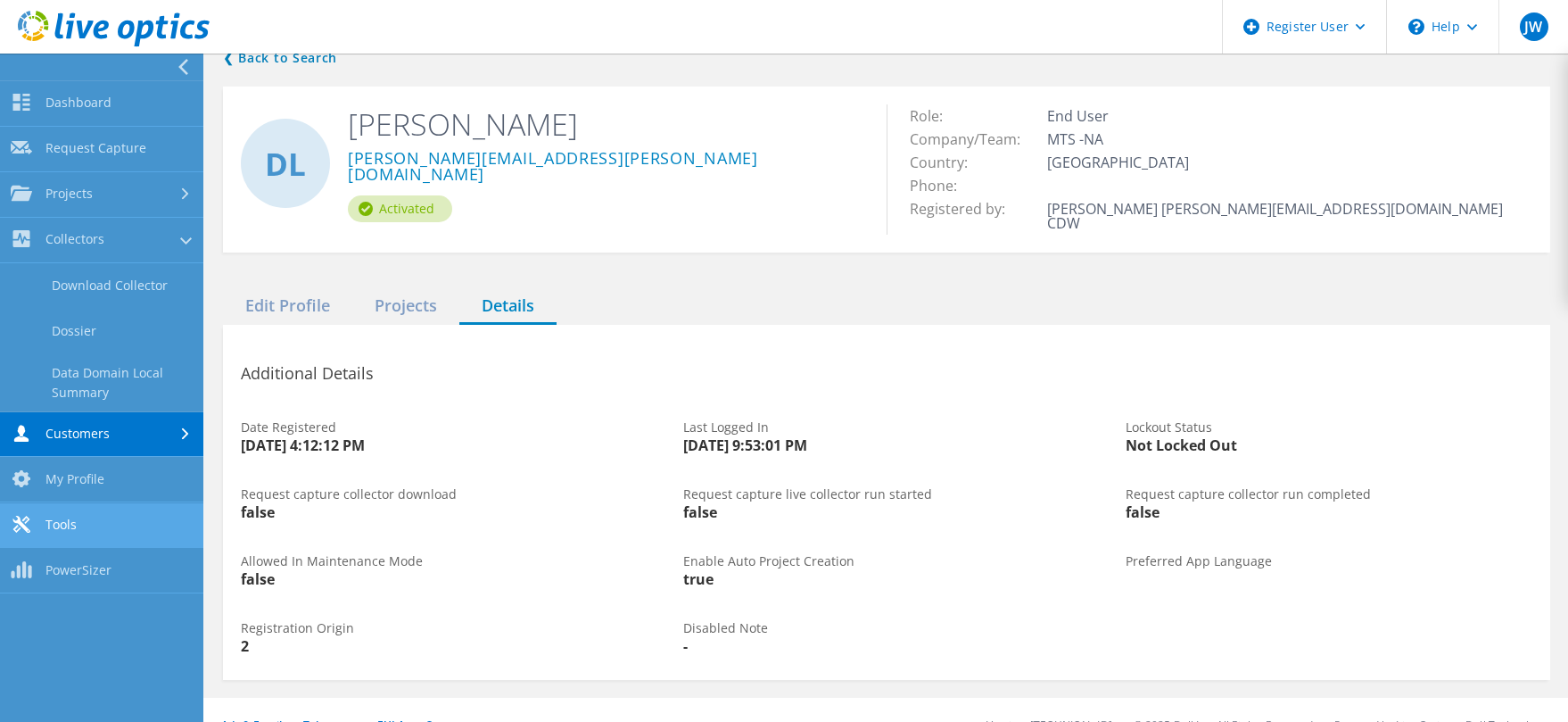
click at [67, 523] on link "Tools" at bounding box center [102, 526] width 203 height 46
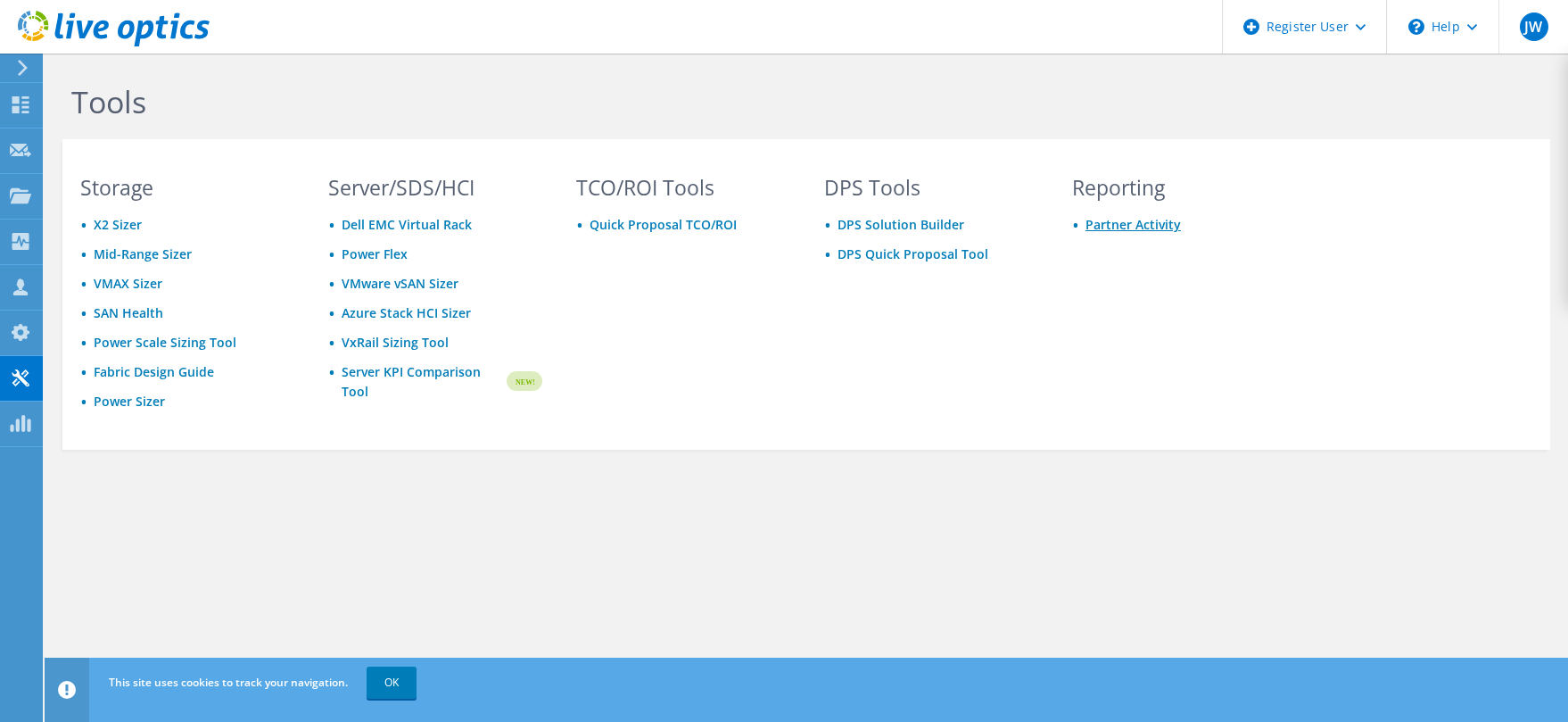
click at [1140, 221] on link "Partner Activity" at bounding box center [1132, 224] width 95 height 17
